Goal: Information Seeking & Learning: Learn about a topic

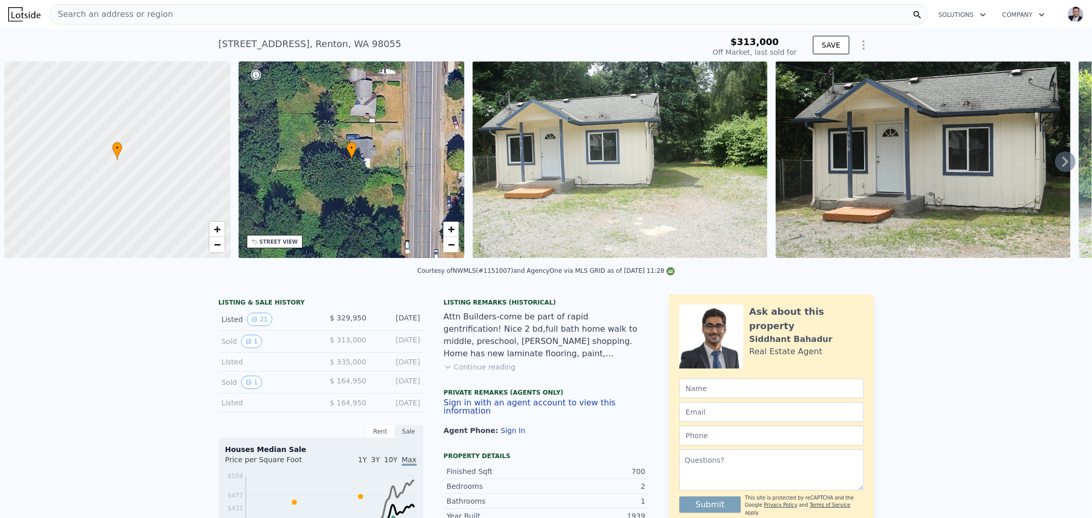
scroll to position [0, 4]
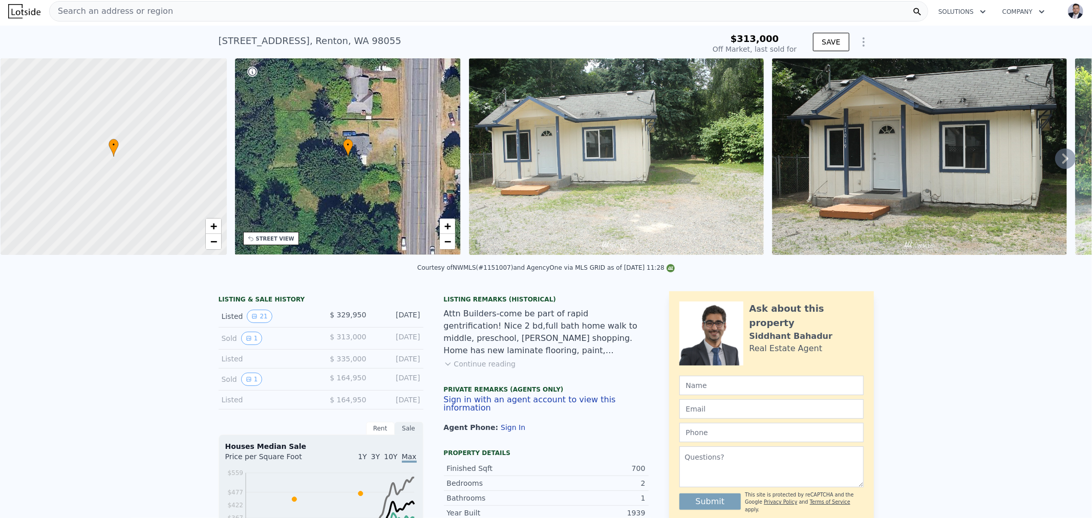
click at [121, 7] on span "Search an address or region" at bounding box center [111, 11] width 123 height 12
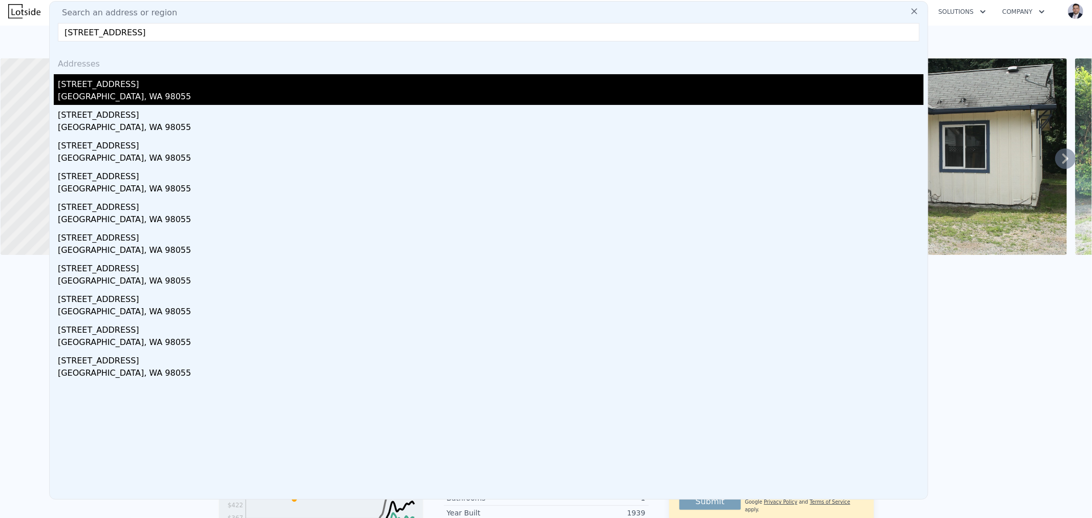
type input "17015 108th Ave SE Renton, WA 98055"
click at [114, 79] on div "17015 108th Ave SE" at bounding box center [491, 82] width 866 height 16
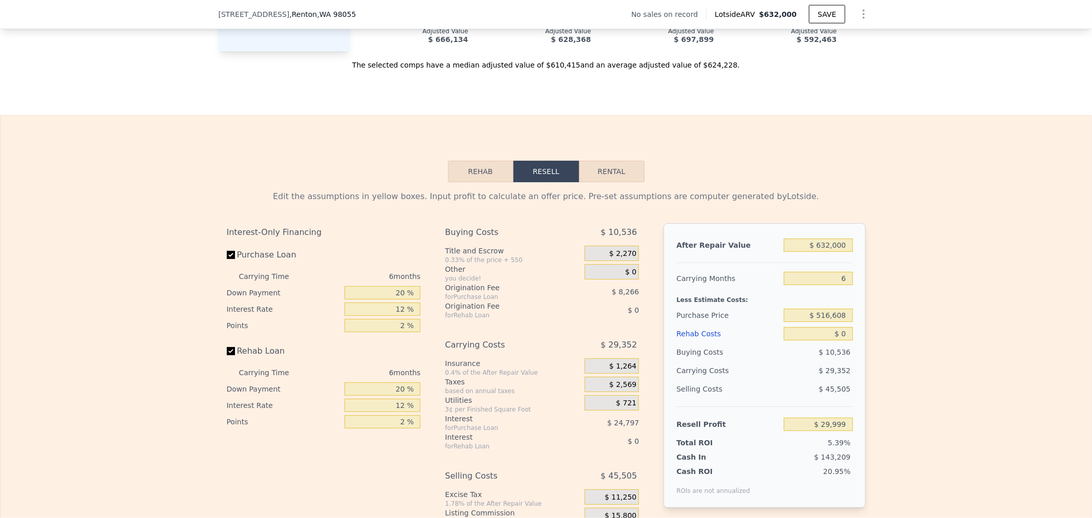
scroll to position [1422, 0]
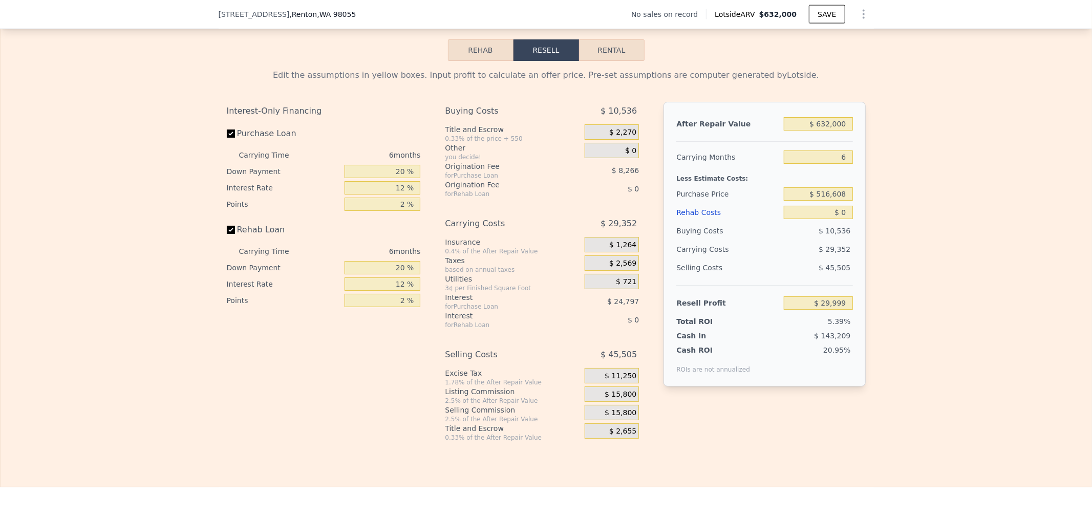
click at [1004, 199] on div "Edit the assumptions in yellow boxes. Input profit to calculate an offer price.…" at bounding box center [546, 251] width 1091 height 381
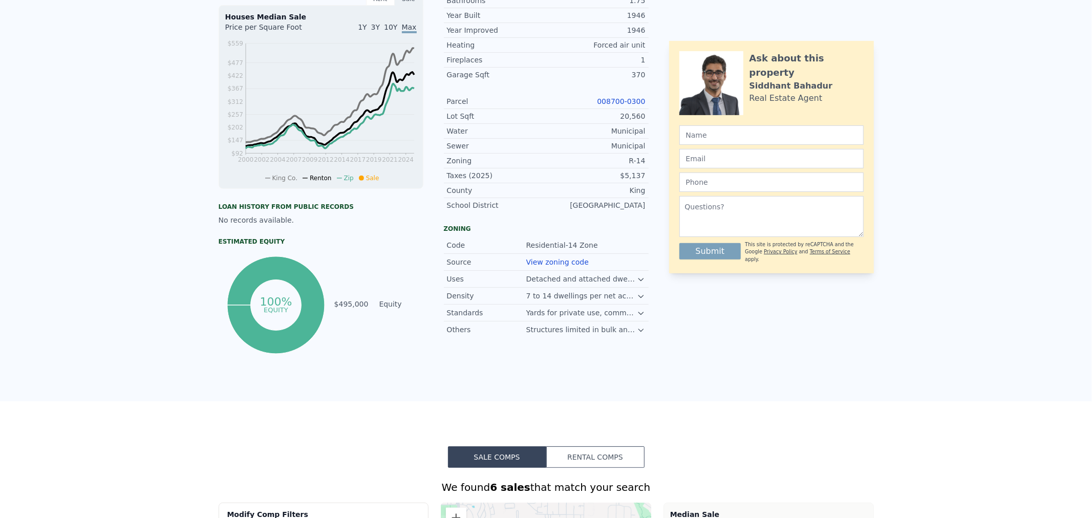
scroll to position [0, 0]
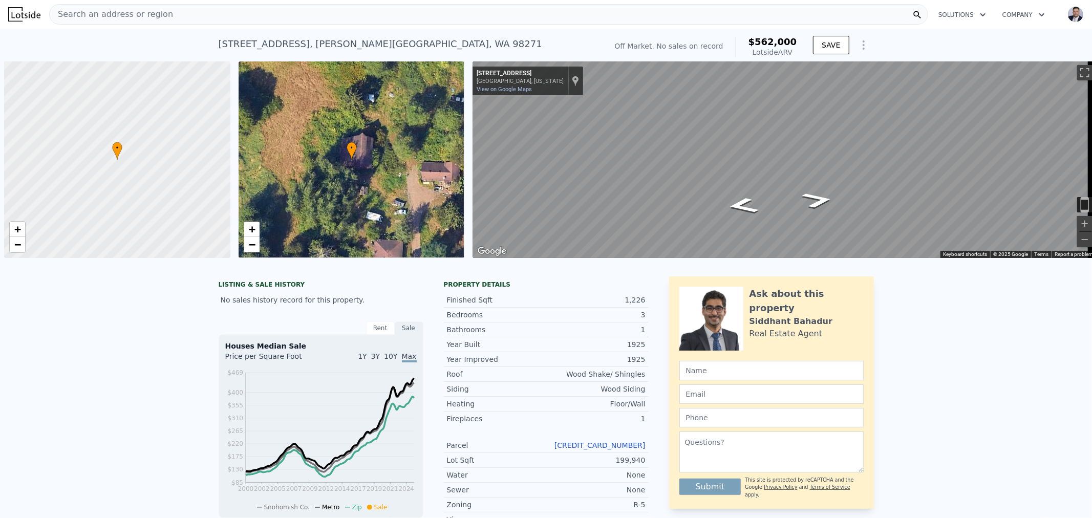
scroll to position [0, 4]
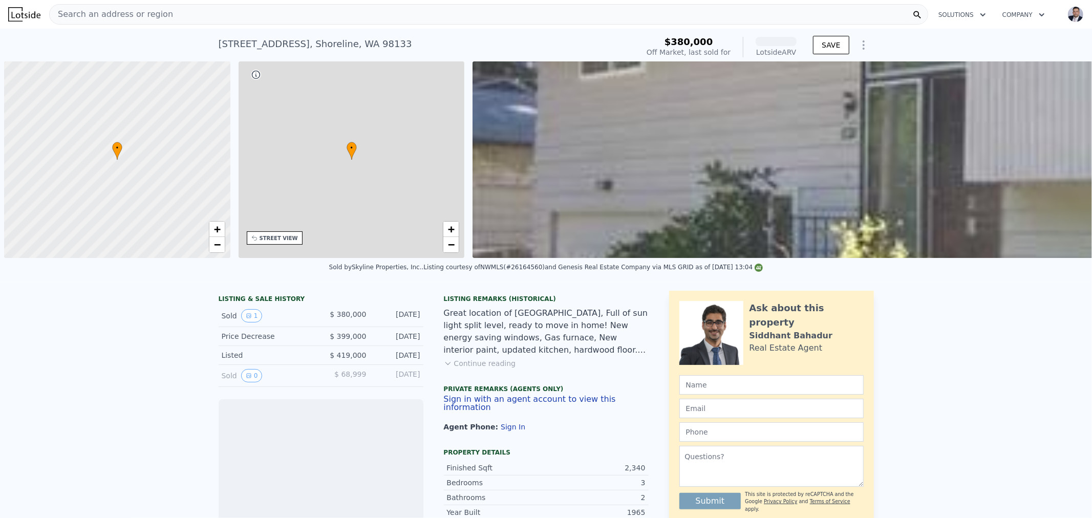
scroll to position [0, 4]
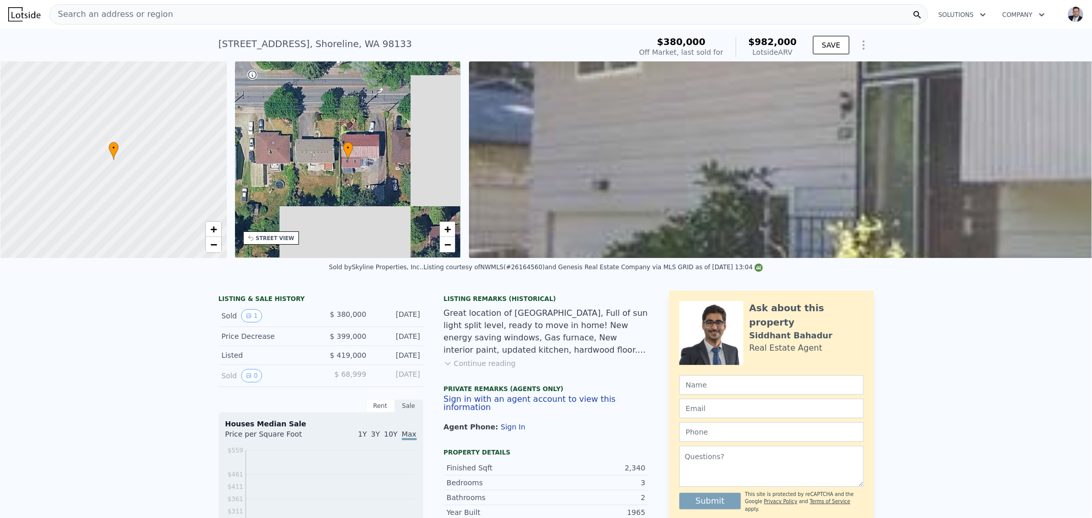
click at [142, 166] on div at bounding box center [113, 160] width 271 height 236
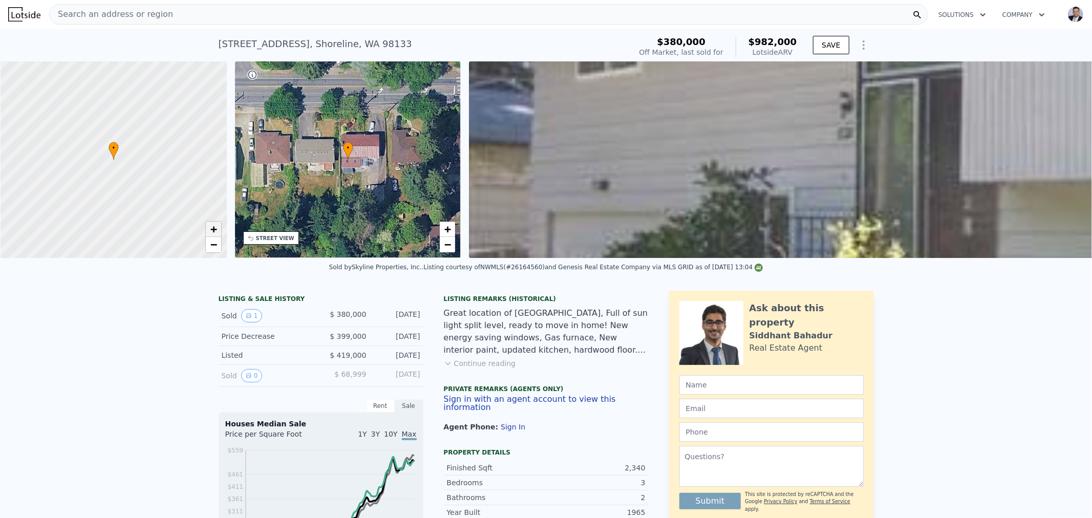
click at [210, 232] on span "+" at bounding box center [213, 229] width 7 height 13
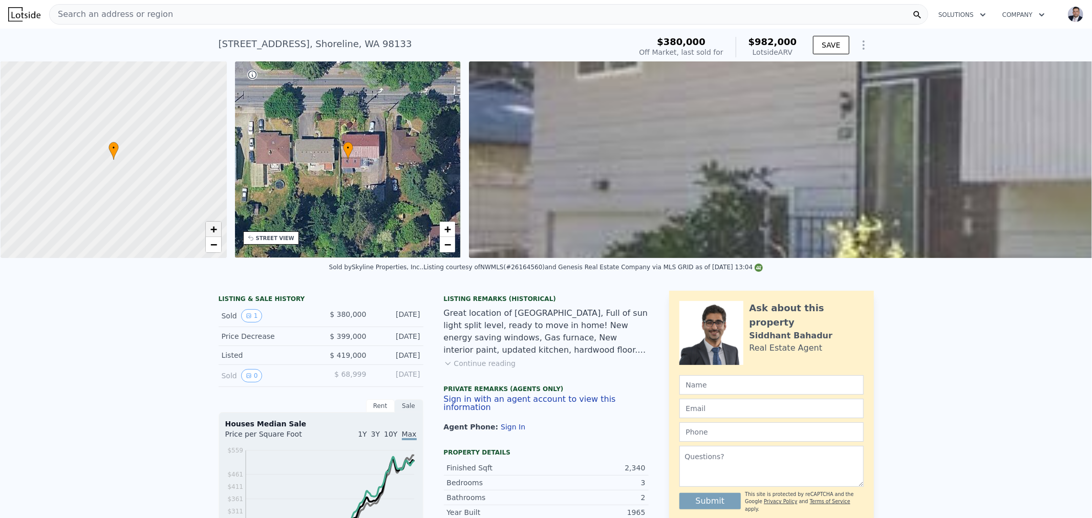
click at [213, 229] on span "+" at bounding box center [213, 229] width 7 height 13
click at [213, 231] on span "+" at bounding box center [213, 229] width 7 height 13
click at [213, 229] on span "+" at bounding box center [213, 229] width 7 height 13
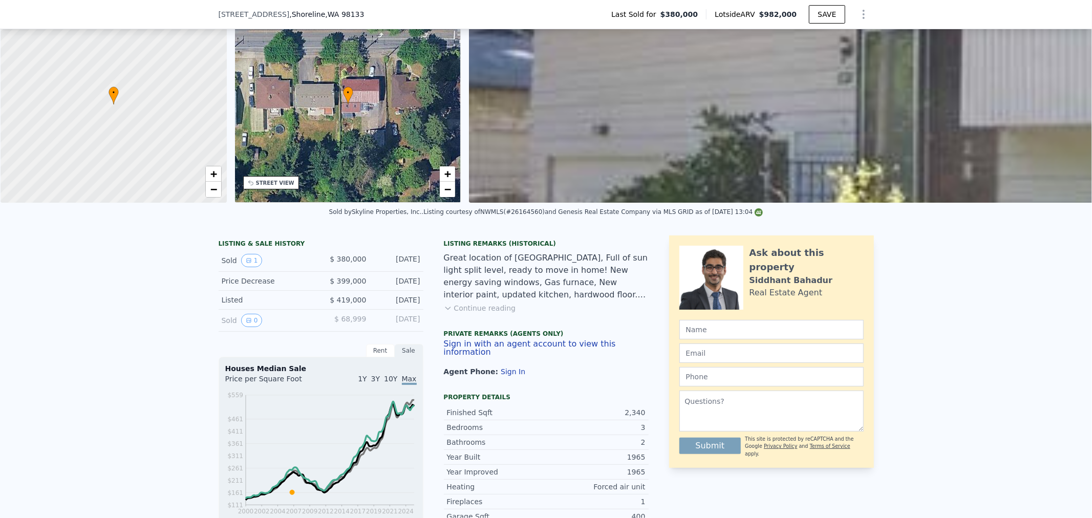
scroll to position [110, 0]
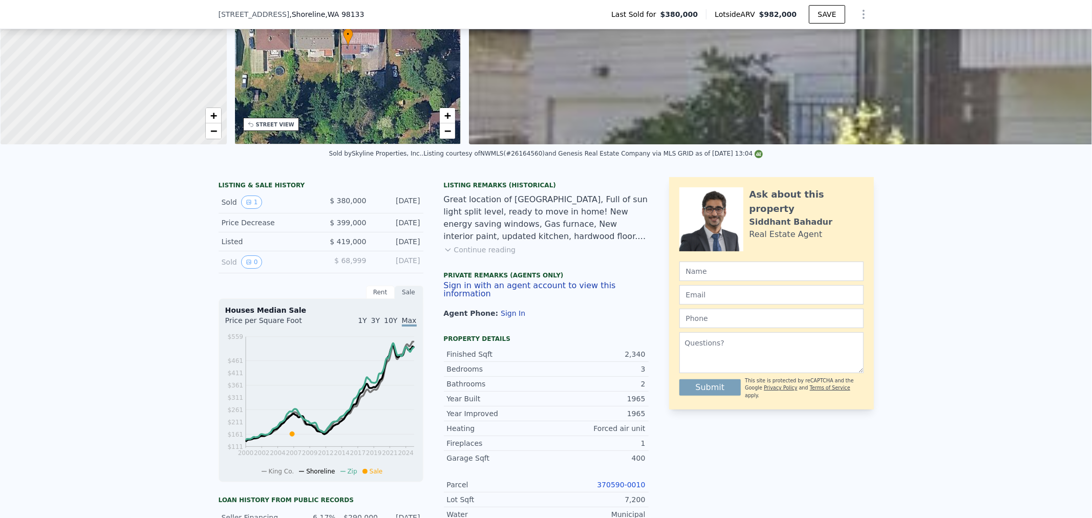
drag, startPoint x: 177, startPoint y: 100, endPoint x: 162, endPoint y: 46, distance: 56.3
click at [162, 46] on div at bounding box center [113, 45] width 271 height 236
drag, startPoint x: 156, startPoint y: 82, endPoint x: 168, endPoint y: 38, distance: 45.7
click at [167, 39] on div at bounding box center [115, 41] width 271 height 236
click at [162, 53] on div at bounding box center [113, 46] width 271 height 236
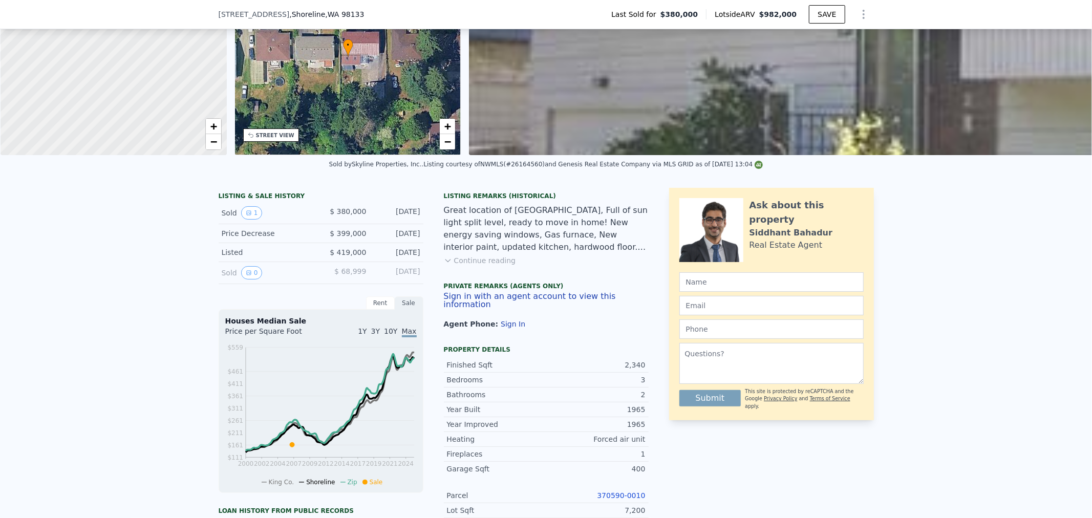
scroll to position [53, 0]
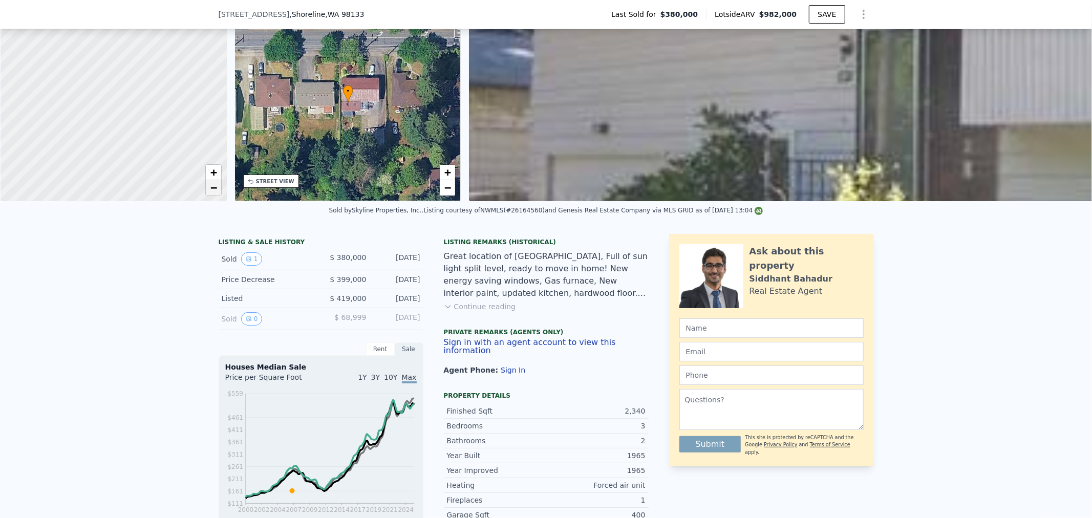
click at [214, 183] on span "−" at bounding box center [213, 187] width 7 height 13
drag, startPoint x: 177, startPoint y: 126, endPoint x: 152, endPoint y: 83, distance: 49.8
click at [152, 83] on div at bounding box center [113, 101] width 271 height 236
click at [213, 186] on span "−" at bounding box center [213, 187] width 7 height 13
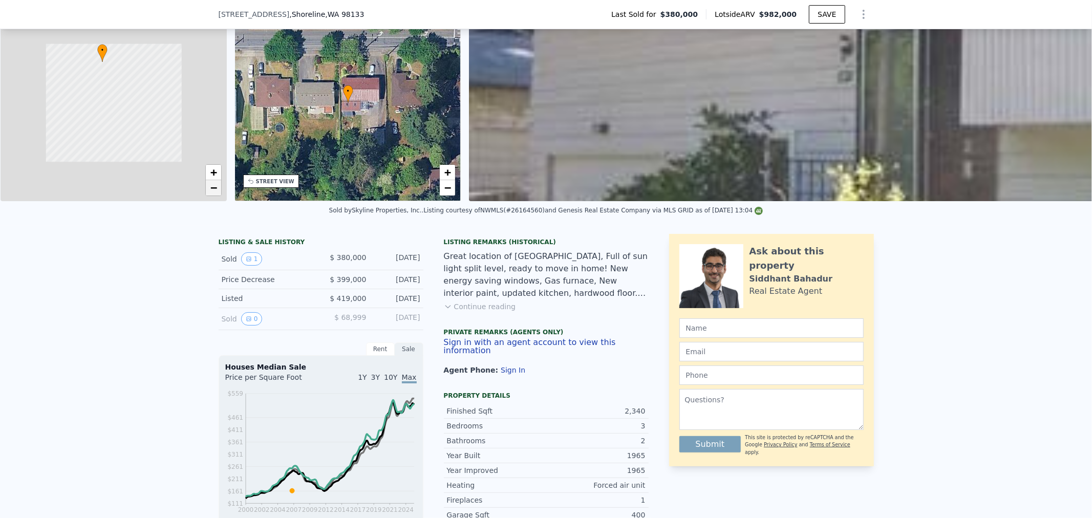
click at [213, 185] on span "−" at bounding box center [213, 187] width 7 height 13
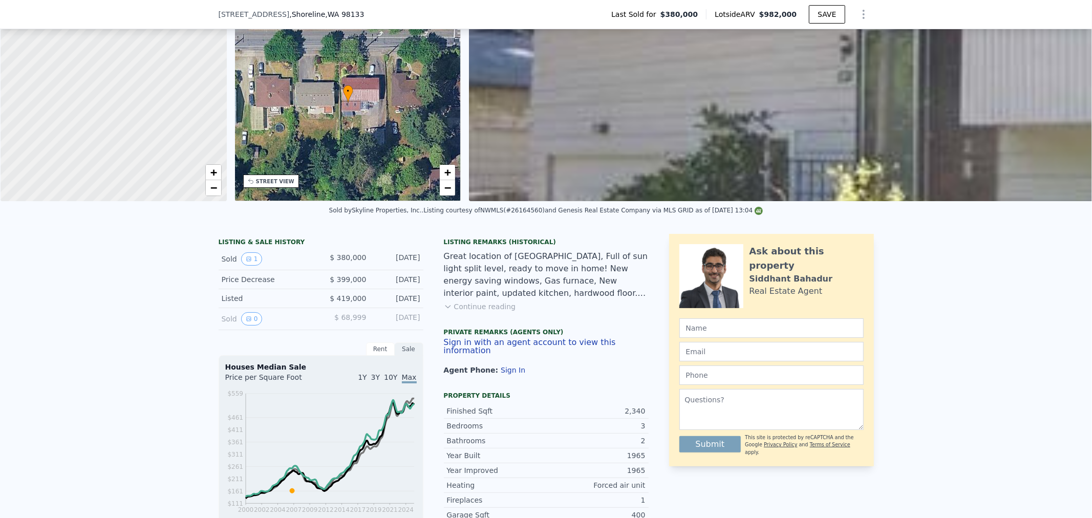
drag, startPoint x: 167, startPoint y: 141, endPoint x: 176, endPoint y: 110, distance: 32.6
click at [176, 110] on div at bounding box center [113, 103] width 271 height 236
drag, startPoint x: 176, startPoint y: 110, endPoint x: 179, endPoint y: 150, distance: 40.1
click at [179, 150] on div at bounding box center [113, 103] width 271 height 236
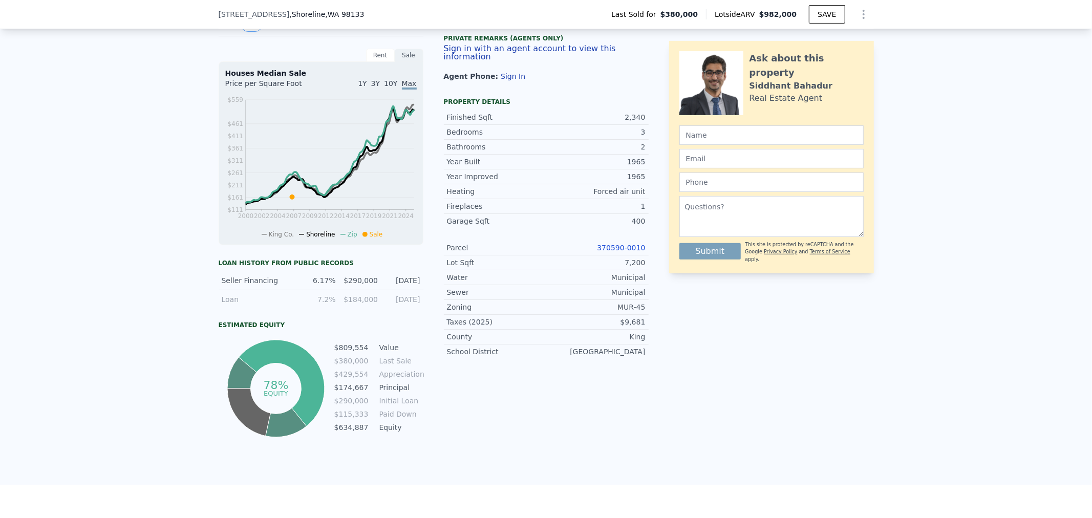
scroll to position [338, 0]
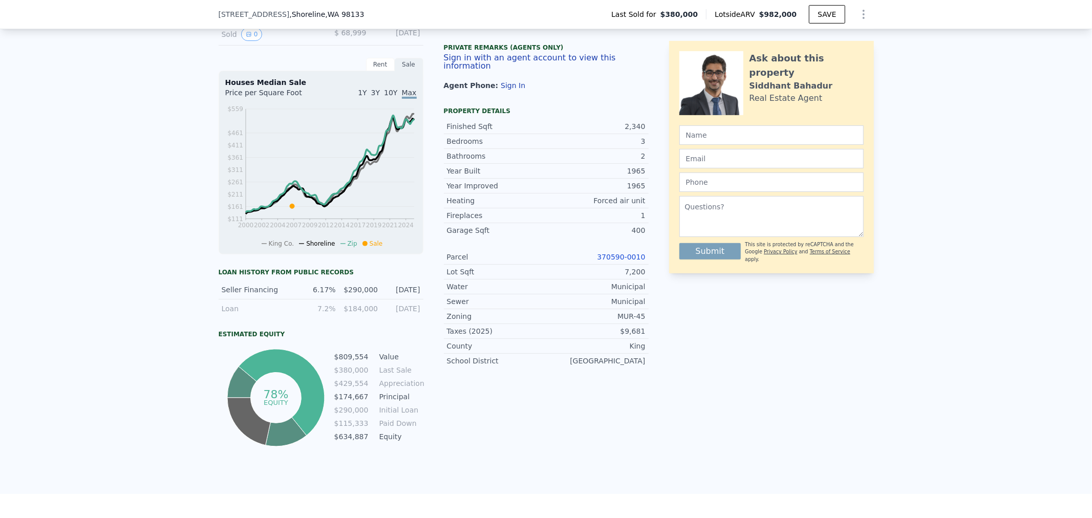
click at [621, 261] on link "370590-0010" at bounding box center [621, 257] width 48 height 8
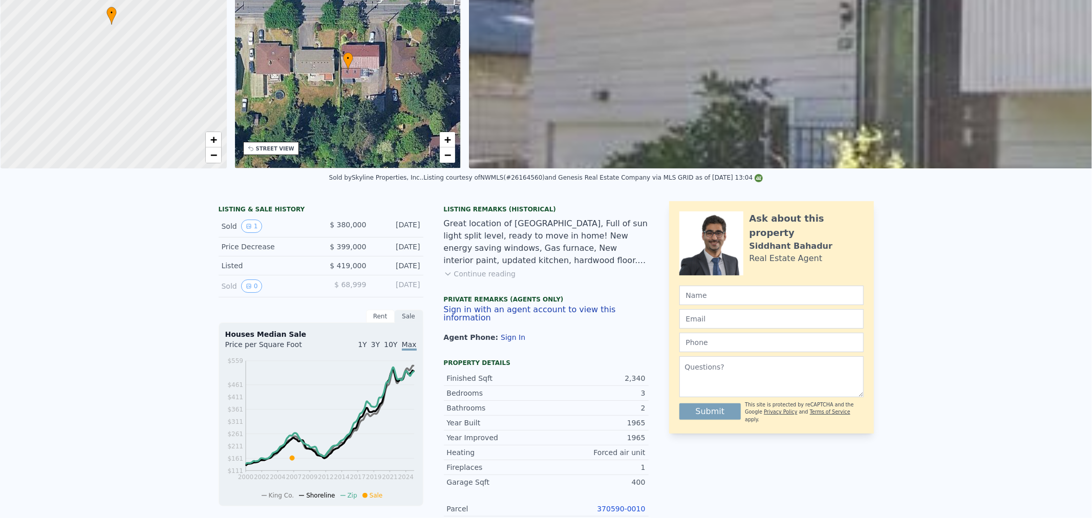
scroll to position [3, 0]
